Goal: Task Accomplishment & Management: Manage account settings

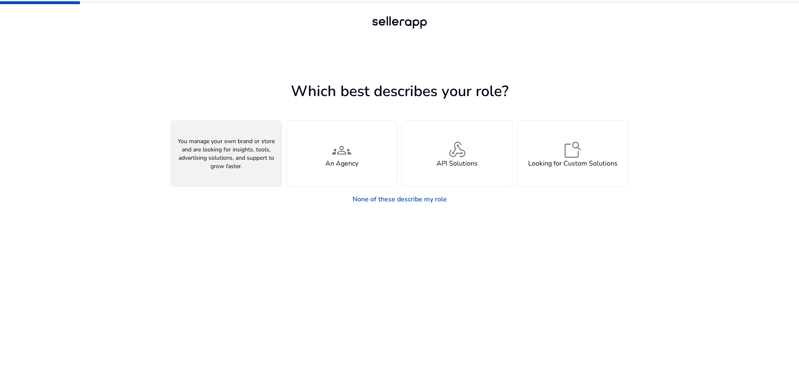
click at [202, 160] on div "person A Seller" at bounding box center [226, 154] width 111 height 66
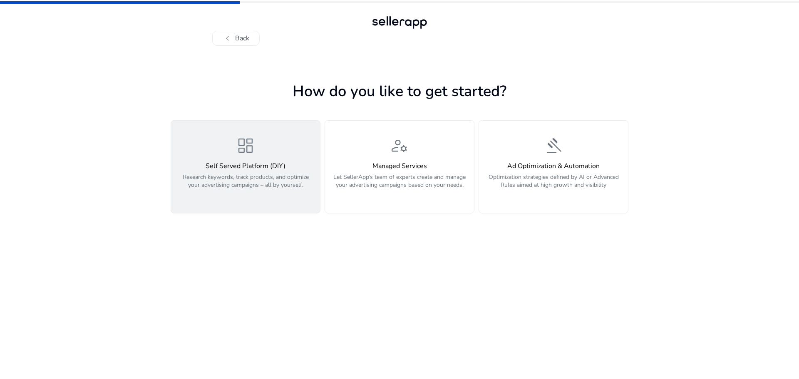
click at [305, 167] on h4 "Self Served Platform (DIY)" at bounding box center [245, 166] width 139 height 8
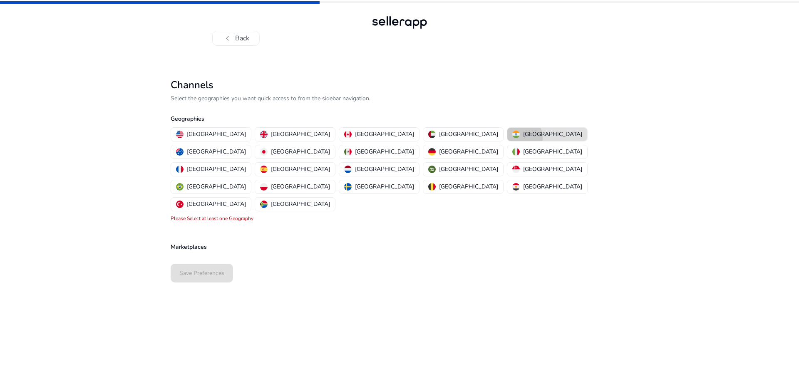
click at [512, 137] on img "button" at bounding box center [515, 134] width 7 height 7
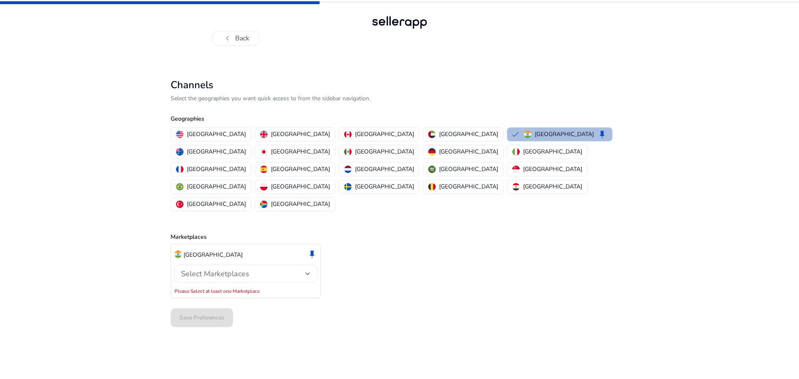
click at [229, 269] on span "Select Marketplaces" at bounding box center [215, 274] width 68 height 10
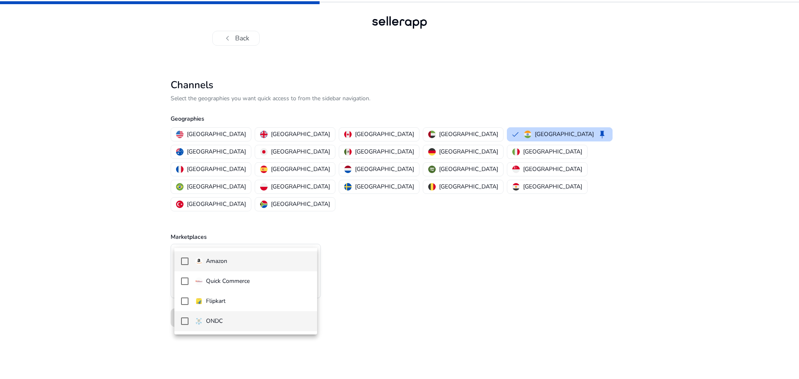
click at [184, 324] on mat-pseudo-checkbox at bounding box center [184, 320] width 7 height 7
click at [409, 237] on div at bounding box center [399, 189] width 799 height 379
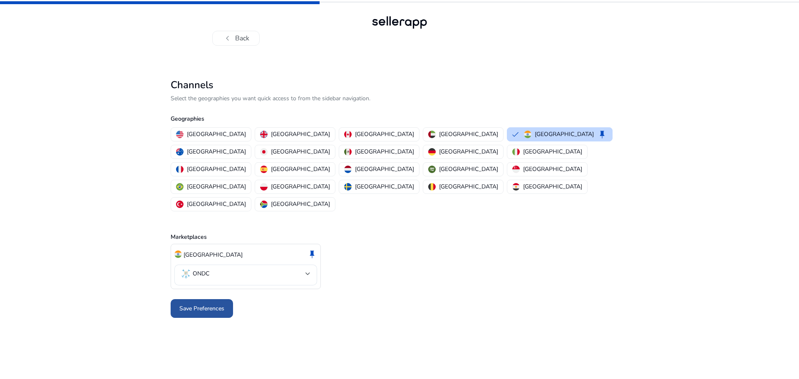
click at [213, 299] on span at bounding box center [202, 309] width 62 height 20
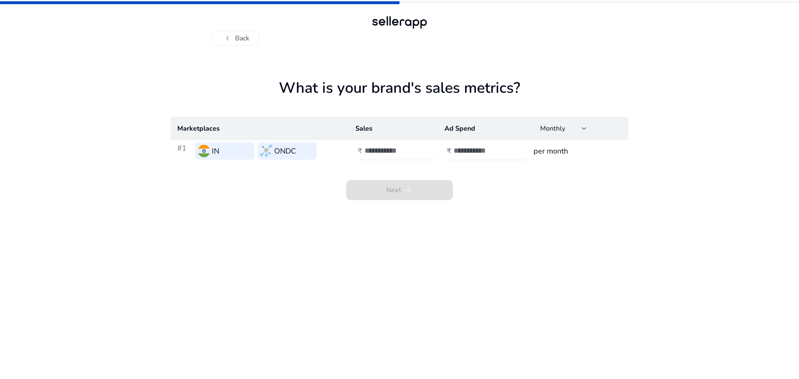
click at [408, 145] on div at bounding box center [401, 151] width 75 height 18
click at [549, 150] on h3 "per month" at bounding box center [577, 151] width 88 height 12
click at [573, 134] on div "Monthly" at bounding box center [563, 128] width 47 height 18
click at [509, 133] on div at bounding box center [399, 189] width 799 height 379
click at [379, 153] on input "number" at bounding box center [392, 150] width 56 height 9
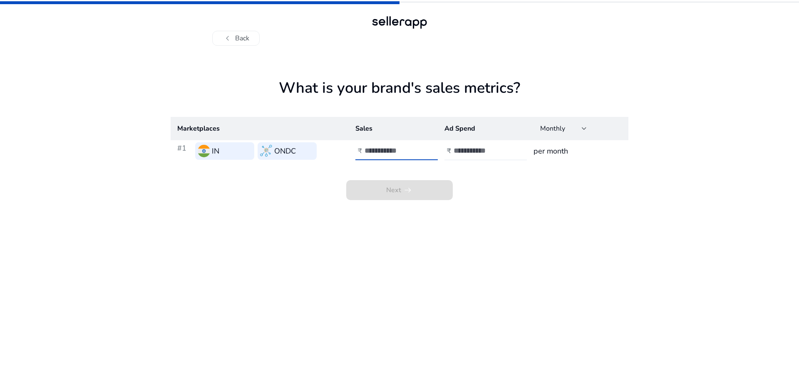
click at [420, 147] on input "*" at bounding box center [392, 150] width 56 height 9
type input "*"
click at [420, 147] on input "*" at bounding box center [392, 150] width 56 height 9
click at [239, 28] on div "chevron_left Back" at bounding box center [399, 30] width 374 height 32
click at [238, 37] on button "chevron_left Back" at bounding box center [235, 38] width 47 height 15
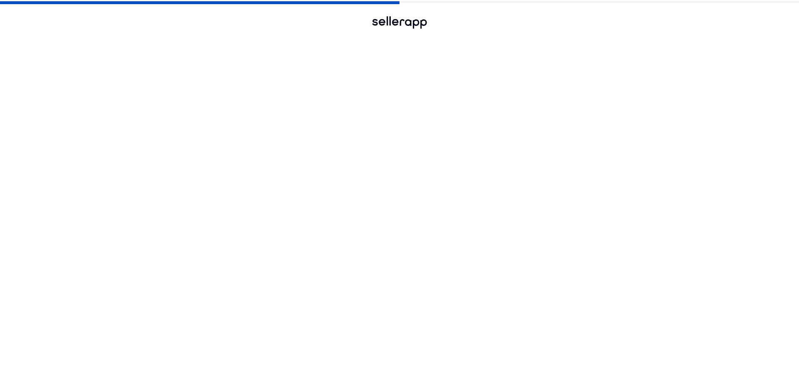
click at [238, 37] on button "chevron_left Back" at bounding box center [235, 38] width 47 height 15
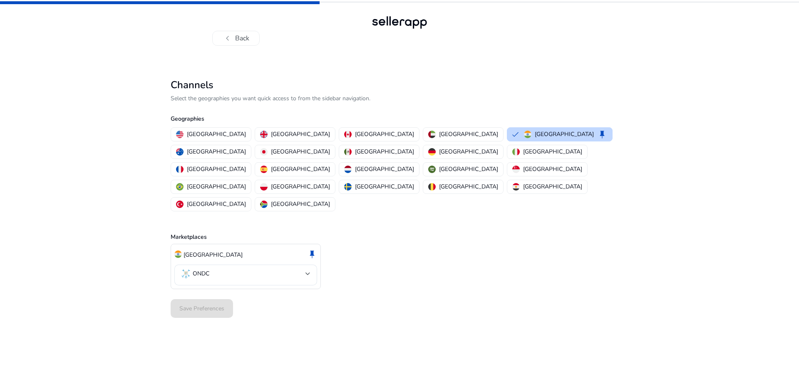
click at [238, 37] on button "chevron_left Back" at bounding box center [235, 38] width 47 height 15
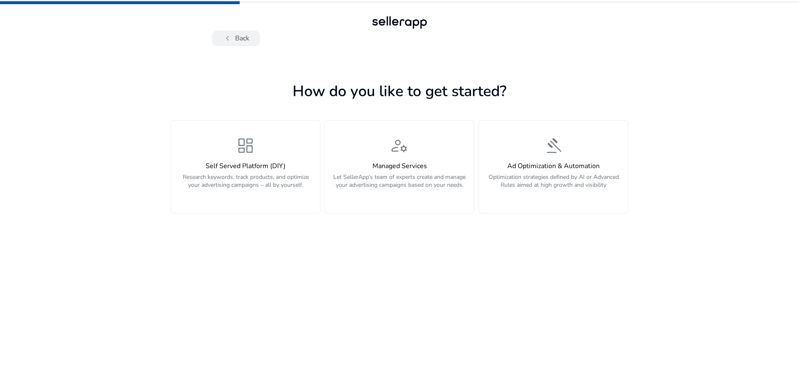
click at [238, 39] on button "chevron_left Back" at bounding box center [235, 38] width 47 height 15
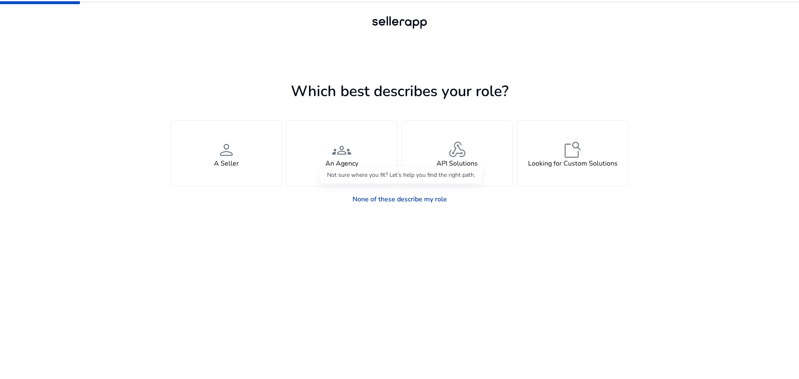
click at [423, 198] on link "None of these describe my role" at bounding box center [400, 199] width 108 height 17
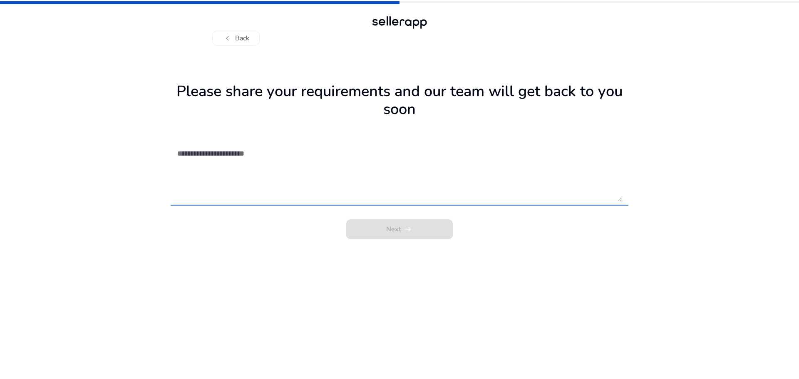
click at [287, 181] on textarea at bounding box center [399, 171] width 444 height 59
click at [311, 196] on textarea at bounding box center [399, 171] width 444 height 59
click at [297, 175] on textarea at bounding box center [399, 171] width 444 height 59
click at [290, 158] on textarea at bounding box center [399, 171] width 444 height 59
paste textarea "**********"
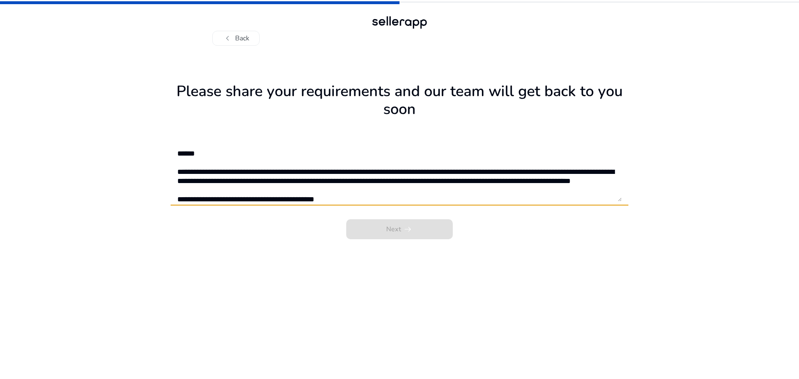
scroll to position [168, 0]
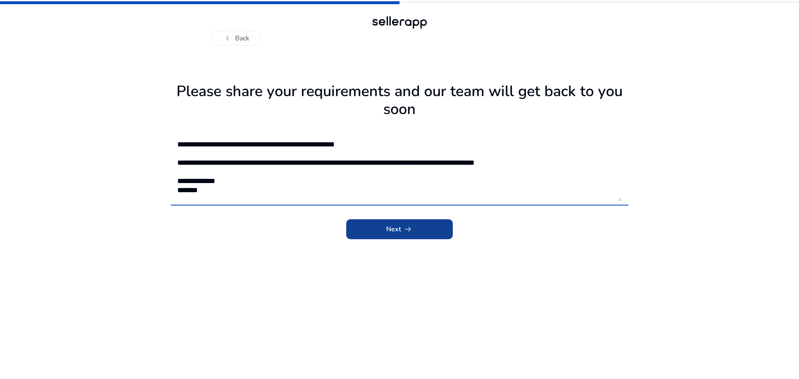
type textarea "**********"
click at [406, 227] on span "arrow_right_alt" at bounding box center [408, 229] width 10 height 10
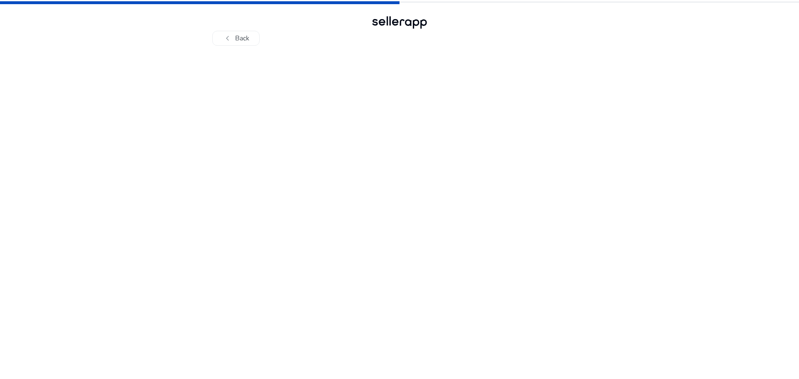
scroll to position [0, 0]
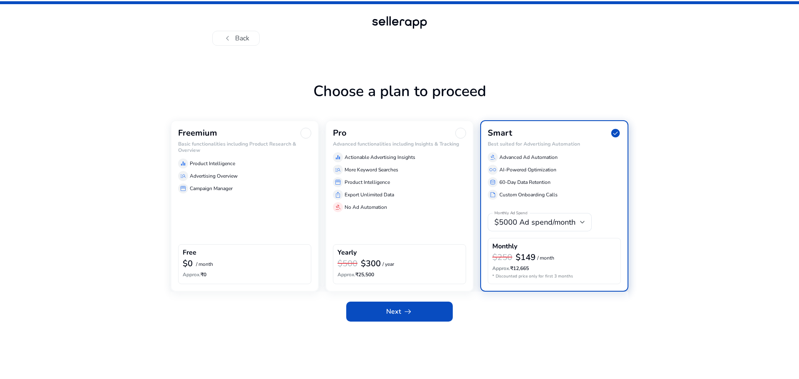
click at [221, 171] on div "manage_search Advertising Overview" at bounding box center [244, 176] width 133 height 10
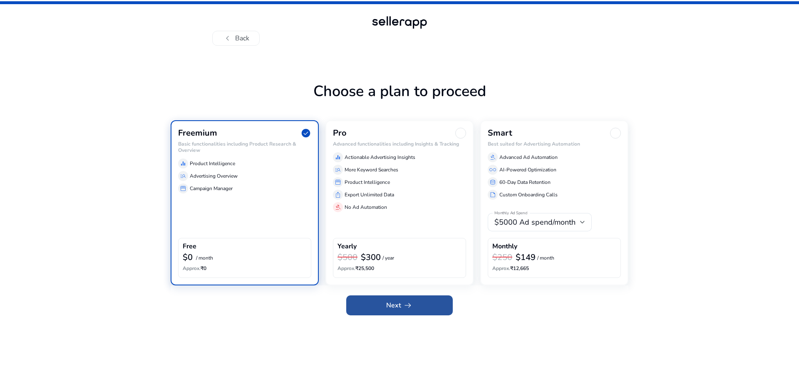
click at [429, 304] on span at bounding box center [399, 305] width 107 height 20
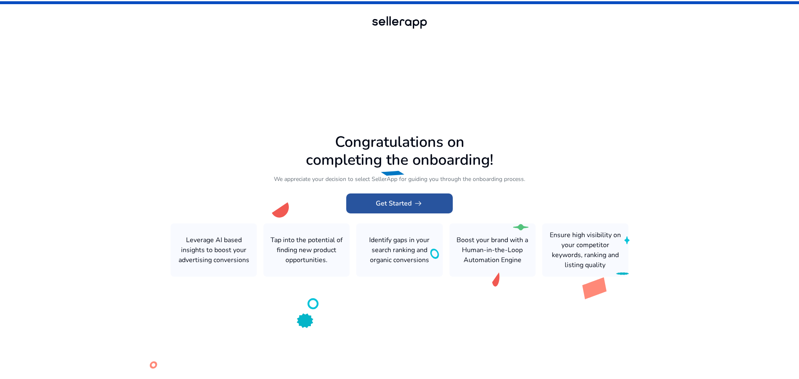
click at [396, 209] on span at bounding box center [399, 203] width 107 height 20
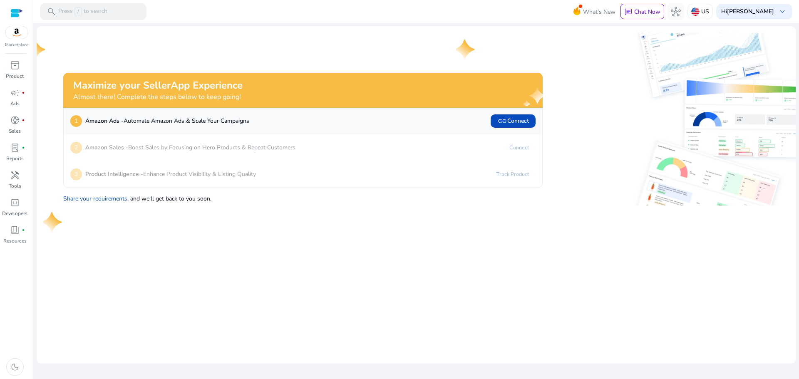
click at [12, 36] on img at bounding box center [16, 32] width 22 height 12
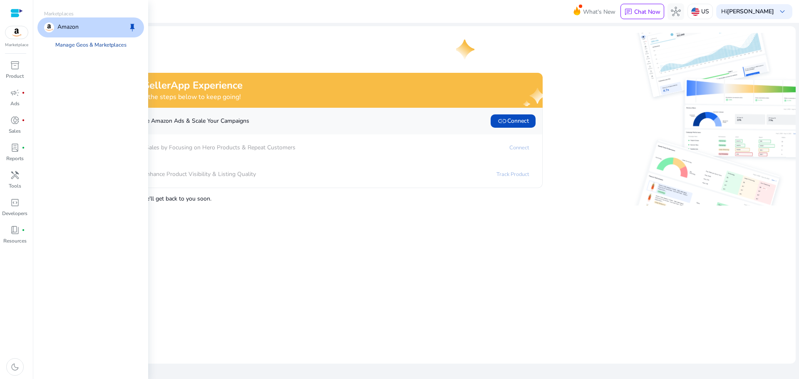
click at [112, 47] on link "Manage Geos & Marketplaces" at bounding box center [91, 44] width 84 height 15
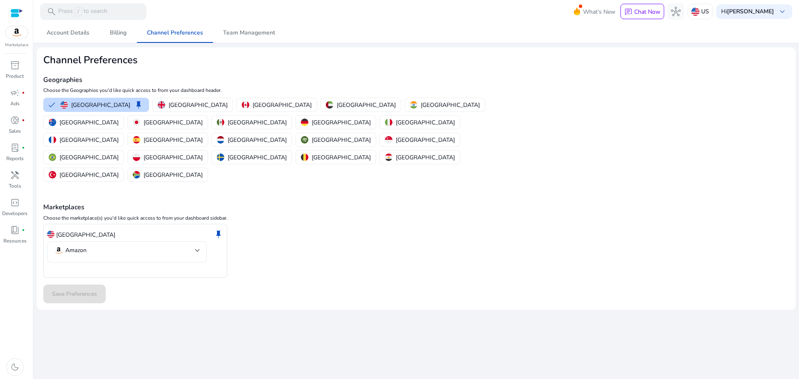
click at [161, 241] on div "Amazon" at bounding box center [127, 251] width 146 height 21
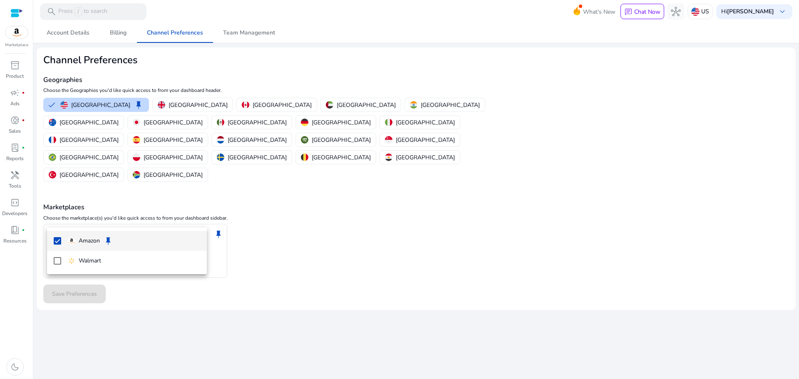
click at [295, 194] on div at bounding box center [399, 189] width 799 height 379
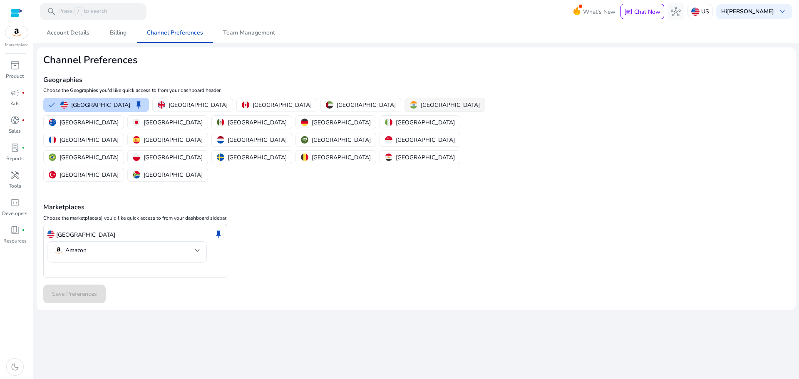
click at [421, 105] on p "[GEOGRAPHIC_DATA]" at bounding box center [450, 105] width 59 height 9
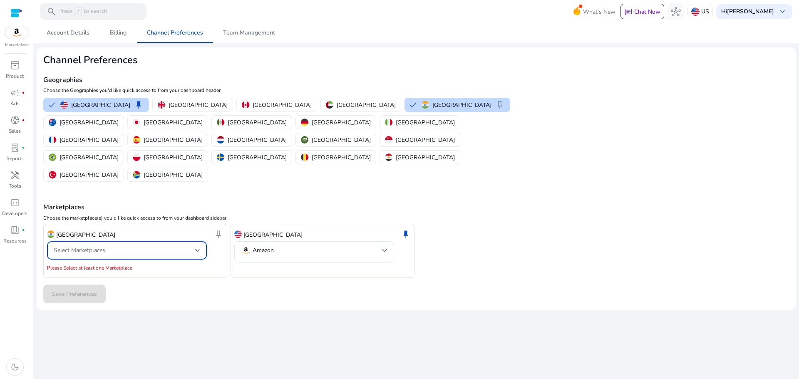
click at [198, 249] on div at bounding box center [197, 250] width 5 height 3
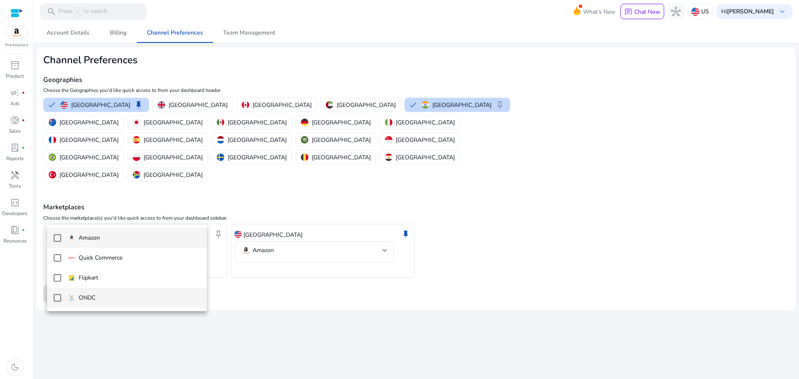
click at [116, 296] on span "ONDC" at bounding box center [134, 297] width 132 height 9
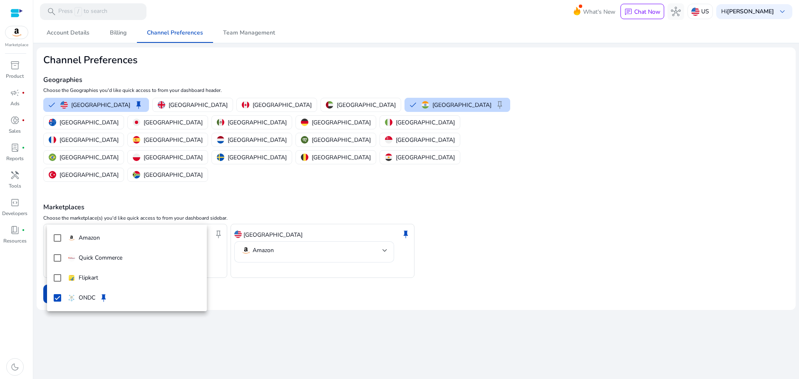
click at [320, 250] on div at bounding box center [399, 189] width 799 height 379
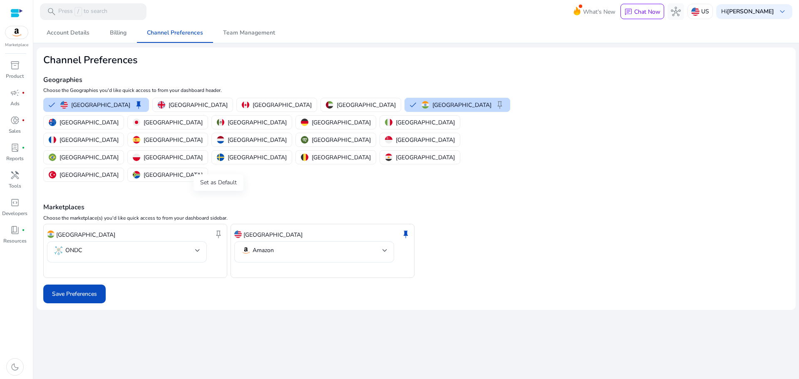
click at [217, 229] on span "keep" at bounding box center [218, 234] width 10 height 10
click at [73, 290] on span "Save Preferences" at bounding box center [74, 294] width 45 height 9
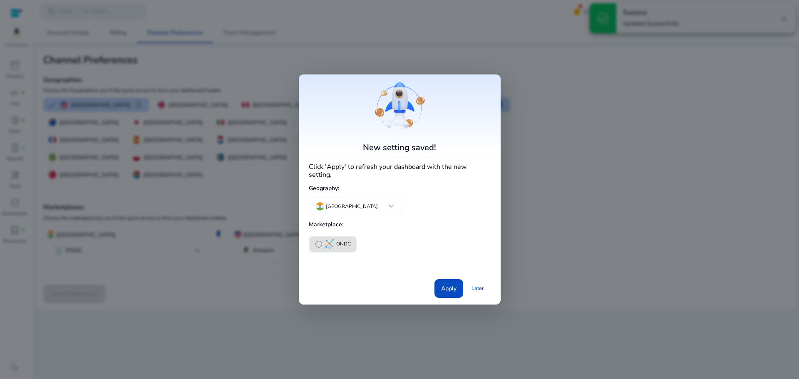
click at [313, 243] on button "radio_button_unchecked ONDC" at bounding box center [333, 244] width 46 height 15
click at [451, 284] on span "Apply" at bounding box center [448, 288] width 15 height 9
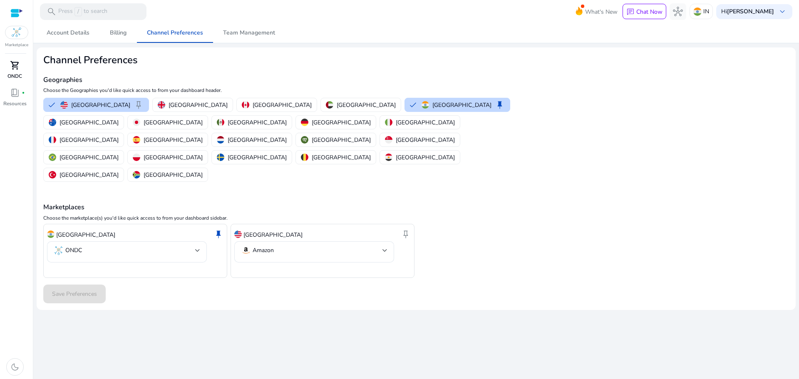
click at [19, 78] on p "ONDC" at bounding box center [14, 75] width 15 height 7
